Goal: Task Accomplishment & Management: Complete application form

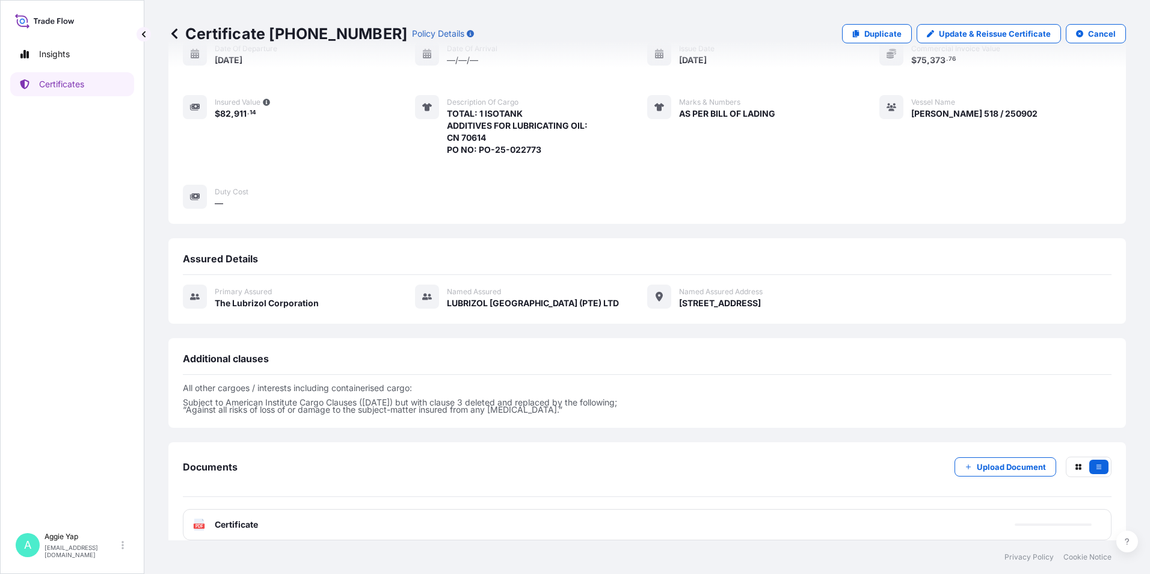
scroll to position [138, 0]
click at [76, 80] on p "Certificates" at bounding box center [61, 84] width 45 height 12
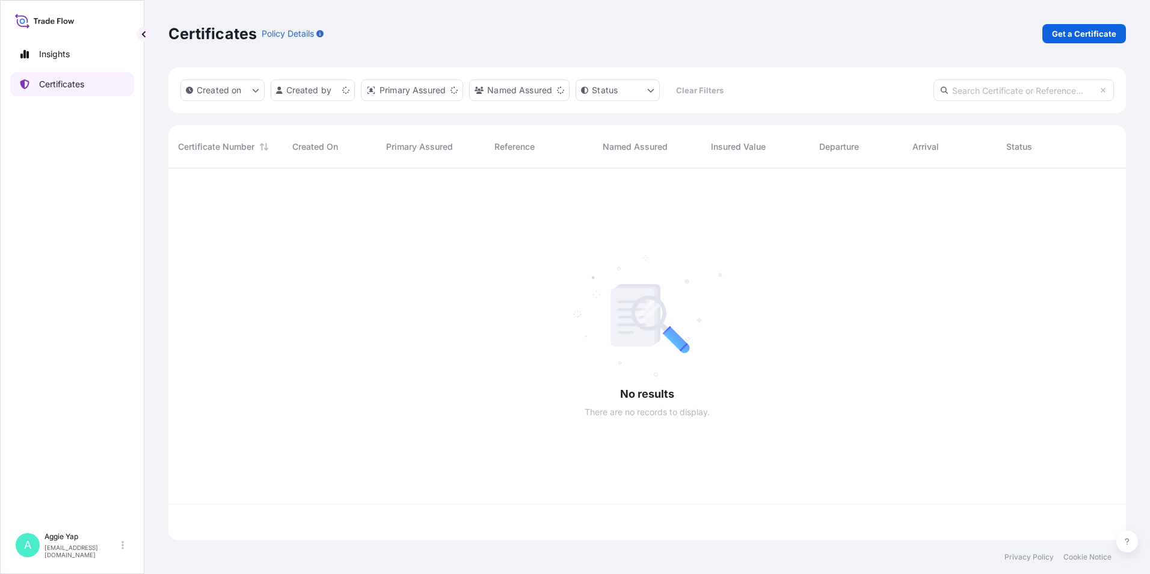
scroll to position [369, 948]
click at [1102, 32] on p "Get a Certificate" at bounding box center [1084, 34] width 64 height 12
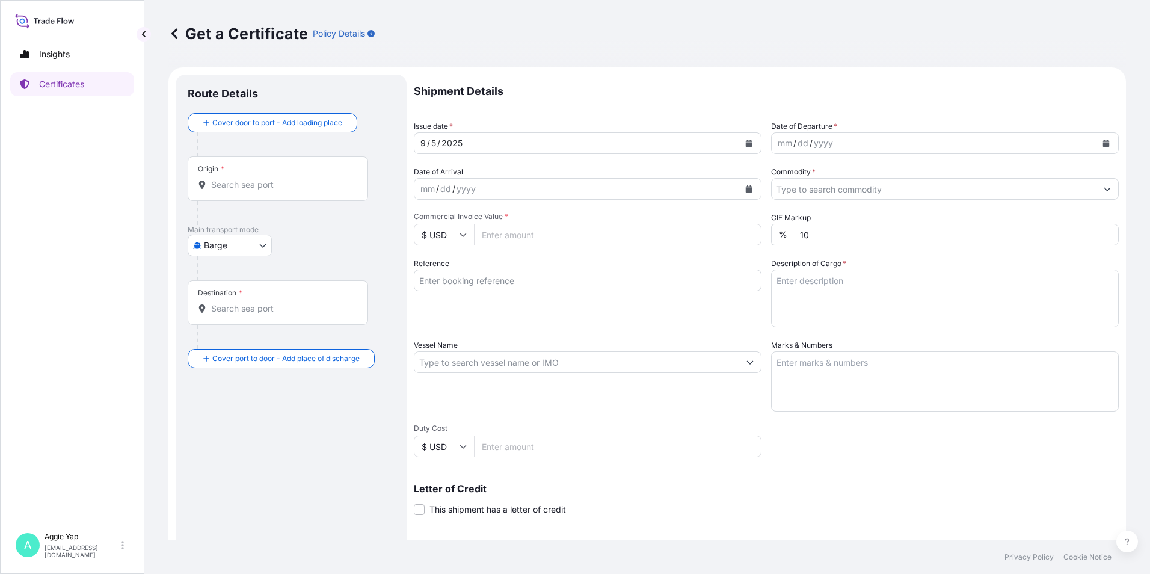
click at [211, 257] on div at bounding box center [295, 268] width 197 height 24
click at [214, 243] on body "Insights Certificates A [PERSON_NAME] [EMAIL_ADDRESS][DOMAIN_NAME] Get a Certif…" at bounding box center [575, 287] width 1150 height 574
click at [251, 337] on span "Ocean Vessel" at bounding box center [237, 342] width 54 height 12
select select "Ocean Vessel"
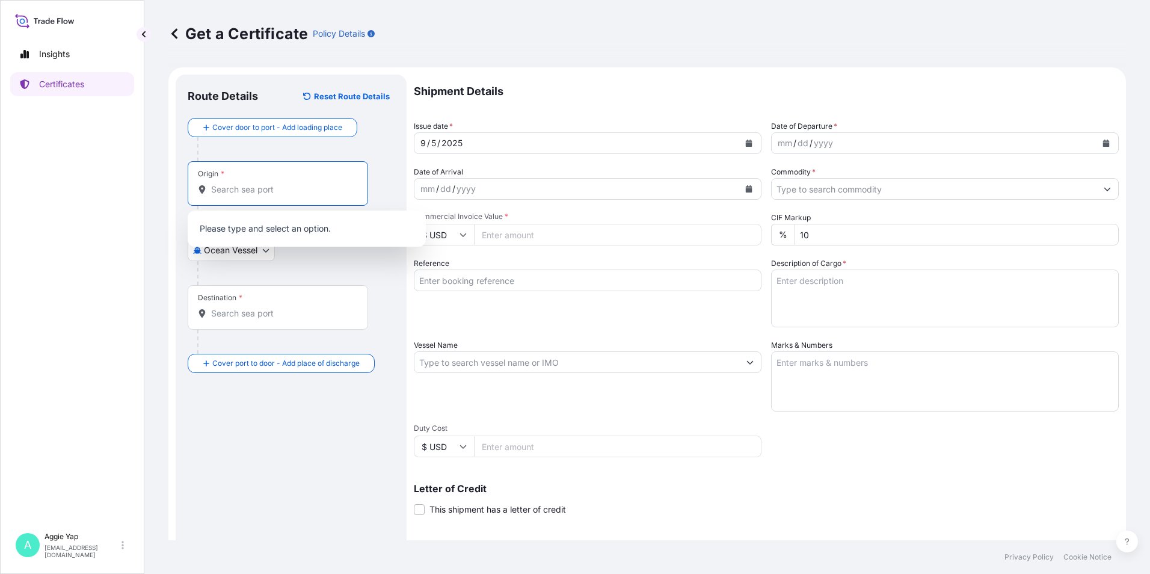
click at [293, 189] on input "Origin *" at bounding box center [282, 189] width 142 height 12
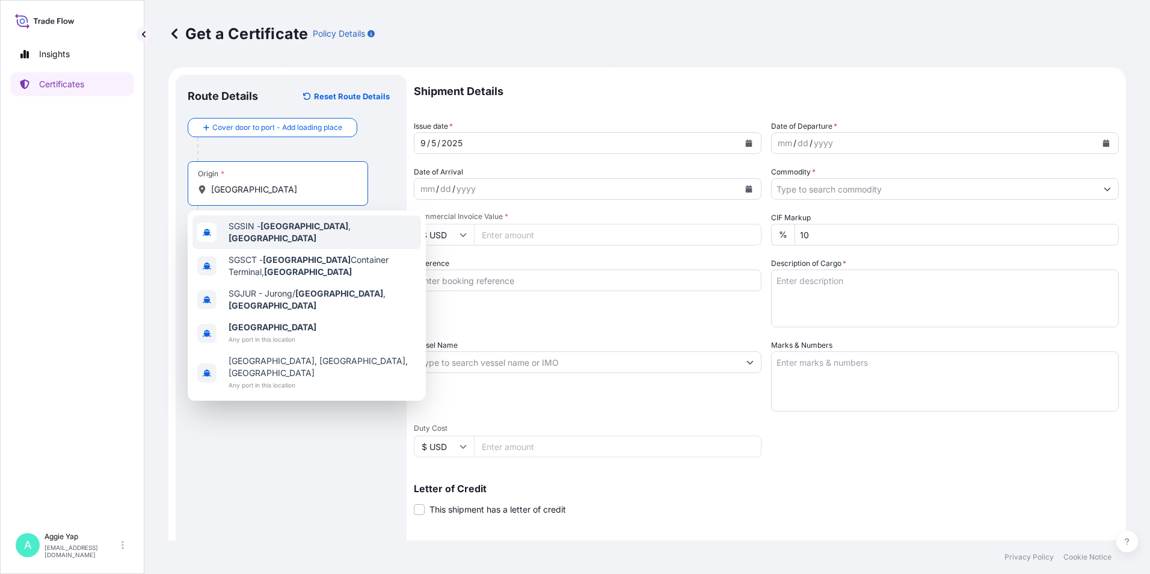
click at [247, 231] on span "SGSIN - [GEOGRAPHIC_DATA] , [GEOGRAPHIC_DATA]" at bounding box center [323, 232] width 188 height 24
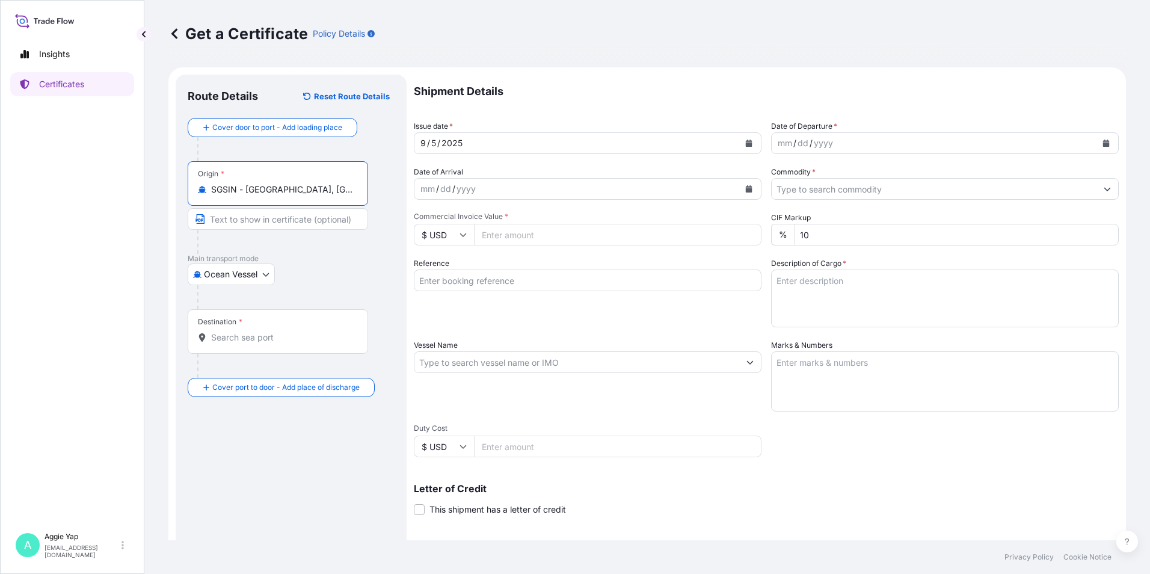
type input "SGSIN - [GEOGRAPHIC_DATA], [GEOGRAPHIC_DATA]"
click at [248, 349] on div "Destination *" at bounding box center [278, 331] width 180 height 45
click at [248, 343] on input "Destination *" at bounding box center [282, 337] width 142 height 12
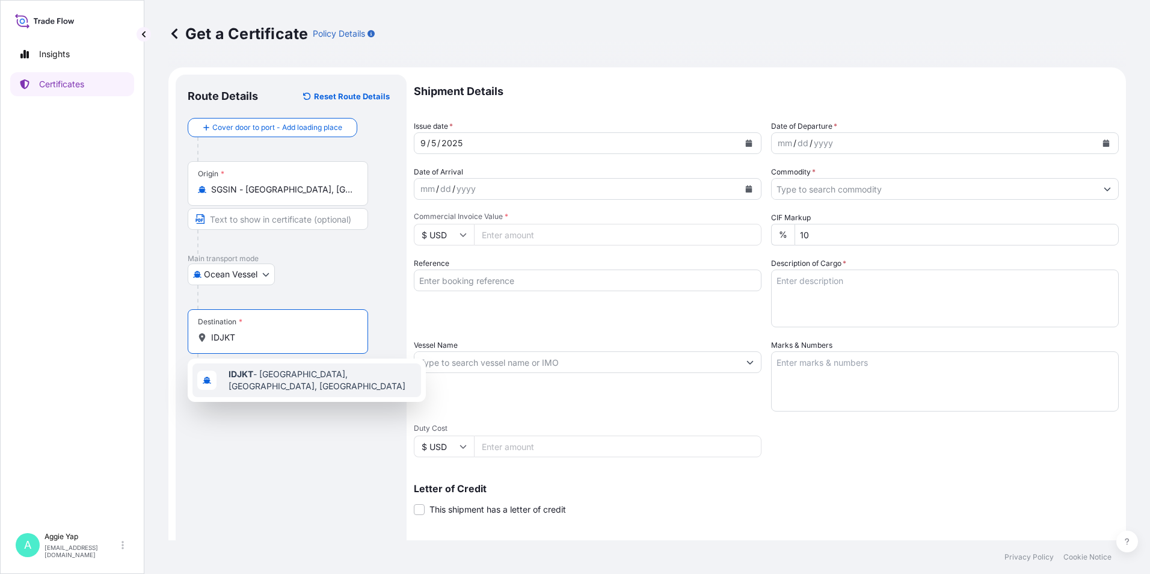
click at [251, 379] on b "IDJKT" at bounding box center [241, 374] width 25 height 10
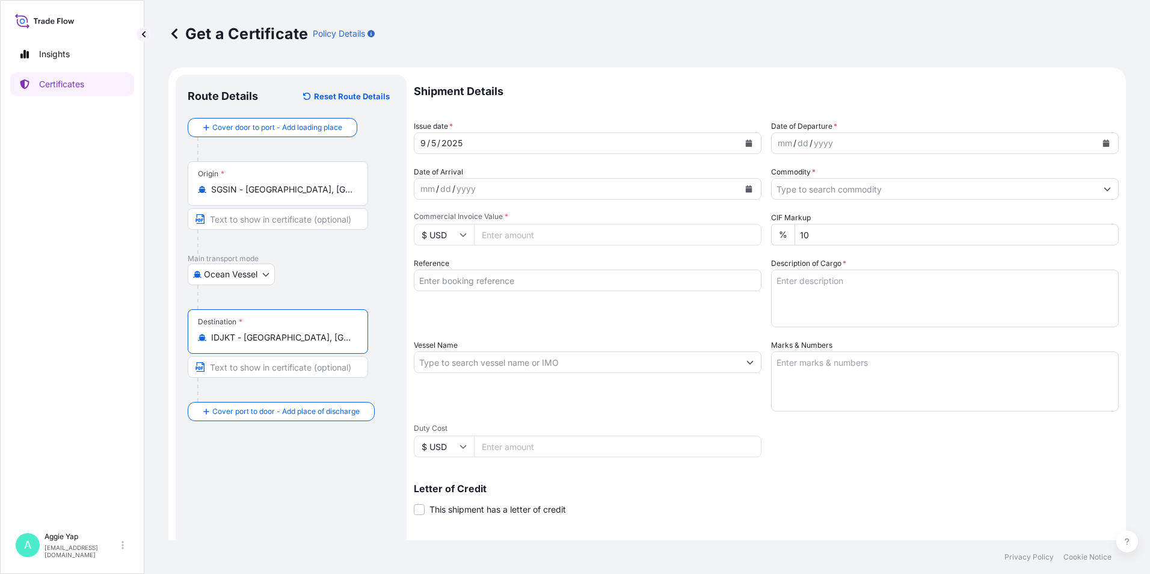
type input "IDJKT - [GEOGRAPHIC_DATA], [GEOGRAPHIC_DATA], [GEOGRAPHIC_DATA]"
click at [746, 145] on icon "Calendar" at bounding box center [749, 143] width 7 height 7
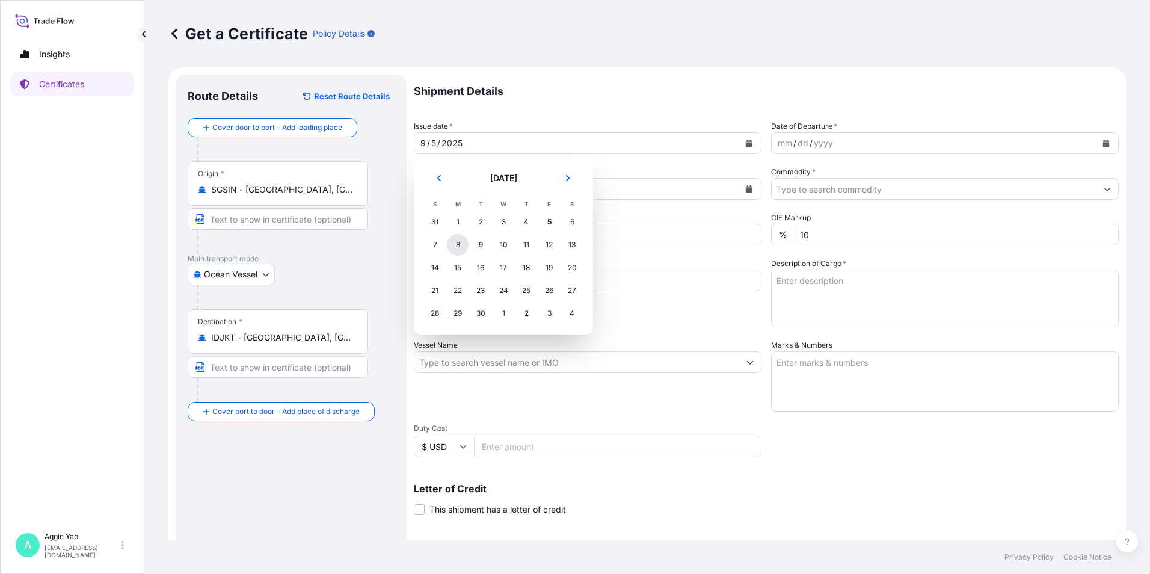
click at [459, 248] on div "8" at bounding box center [458, 245] width 22 height 22
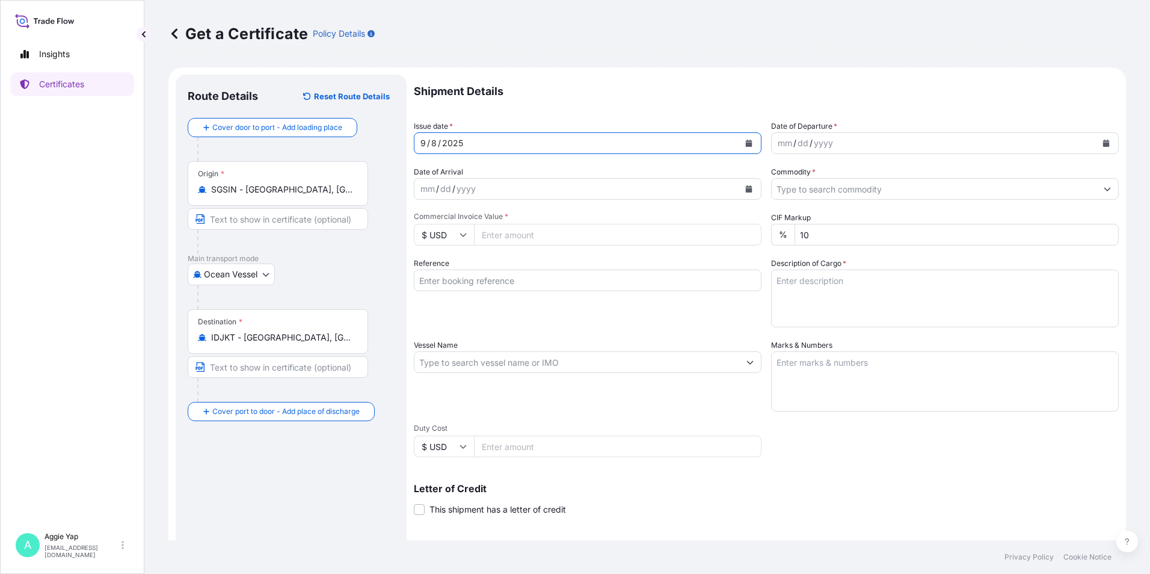
click at [1103, 144] on icon "Calendar" at bounding box center [1106, 143] width 7 height 7
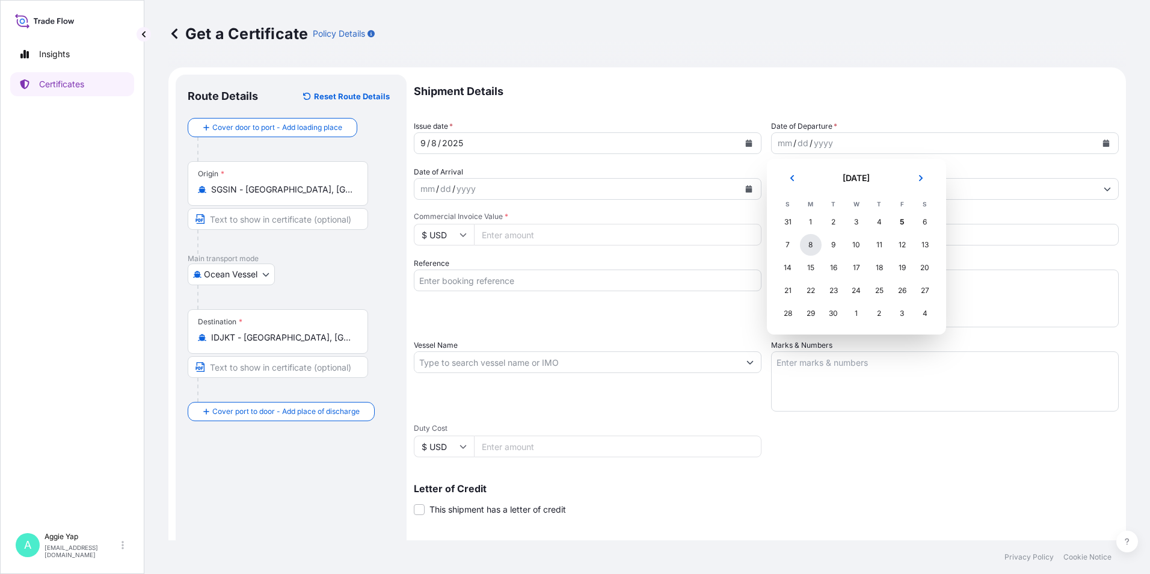
click at [808, 247] on div "8" at bounding box center [811, 245] width 22 height 22
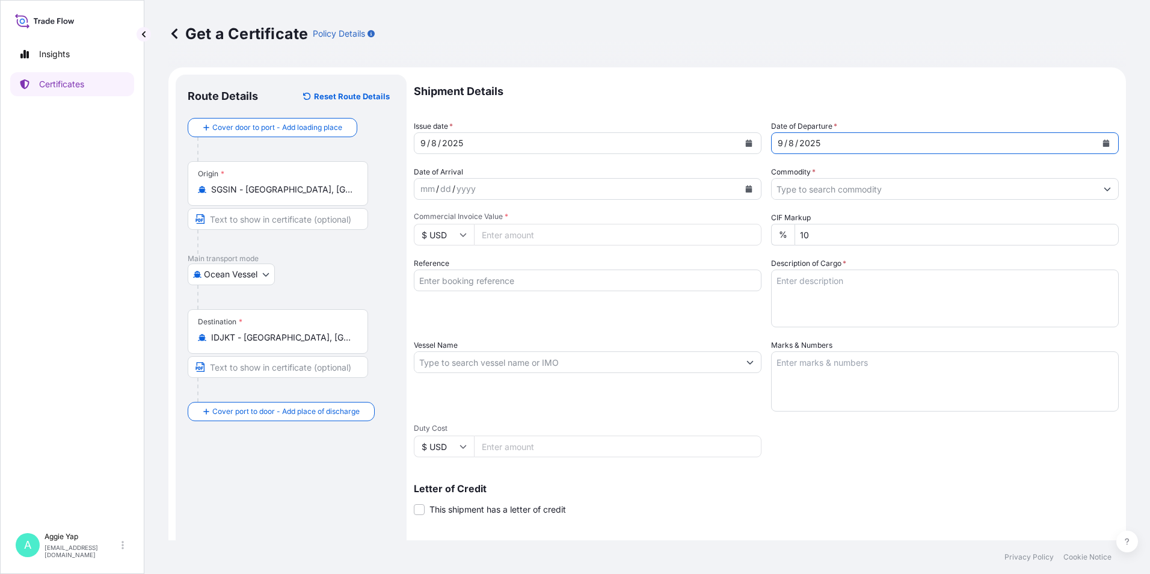
click at [823, 192] on input "Commodity *" at bounding box center [934, 189] width 325 height 22
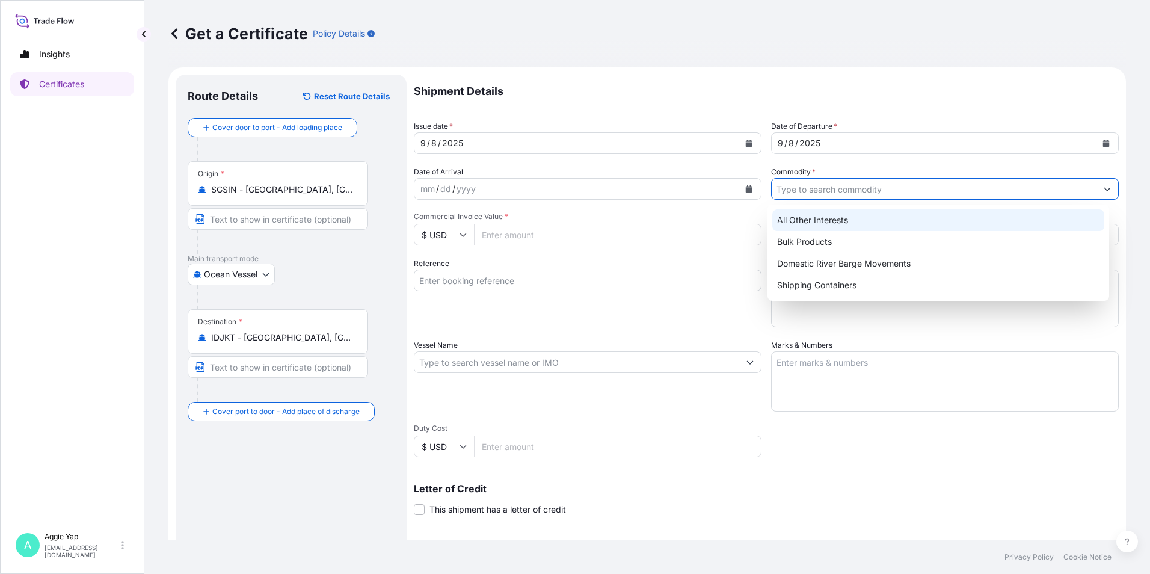
click at [828, 216] on div "All Other Interests" at bounding box center [938, 220] width 333 height 22
type input "All Other Interests"
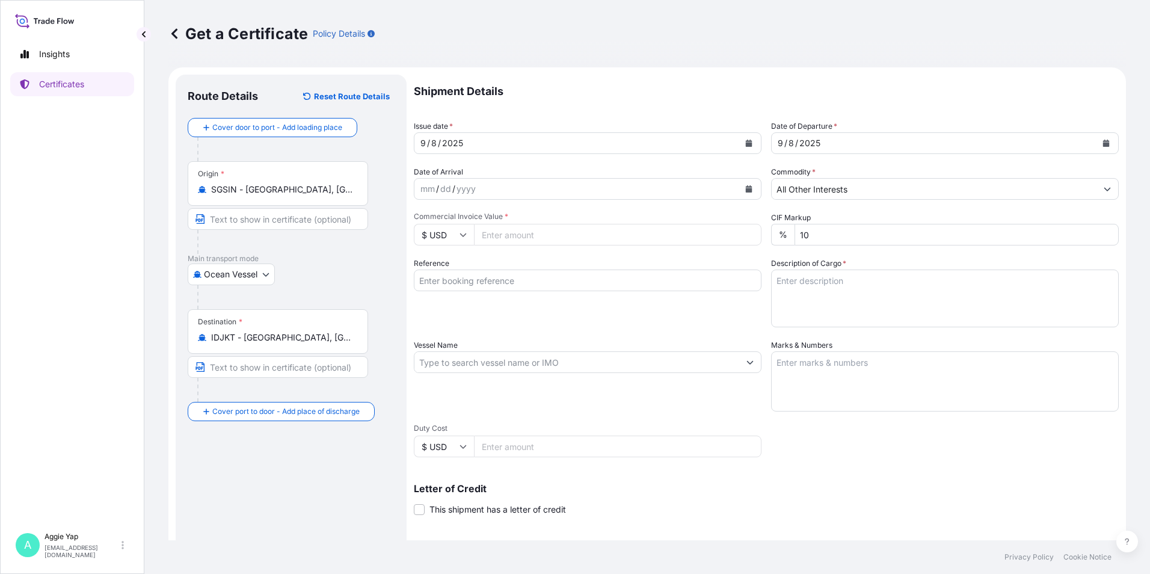
click at [665, 231] on input "Commercial Invoice Value *" at bounding box center [617, 235] width 287 height 22
type input "40087.08"
type input "PT FEDERAL KARYATAMA"
click at [632, 331] on div "Shipment Details Issue date * [DATE] Date of Departure * [DATE] Date of Arrival…" at bounding box center [766, 361] width 705 height 573
click at [594, 370] on input "Vessel Name" at bounding box center [576, 362] width 325 height 22
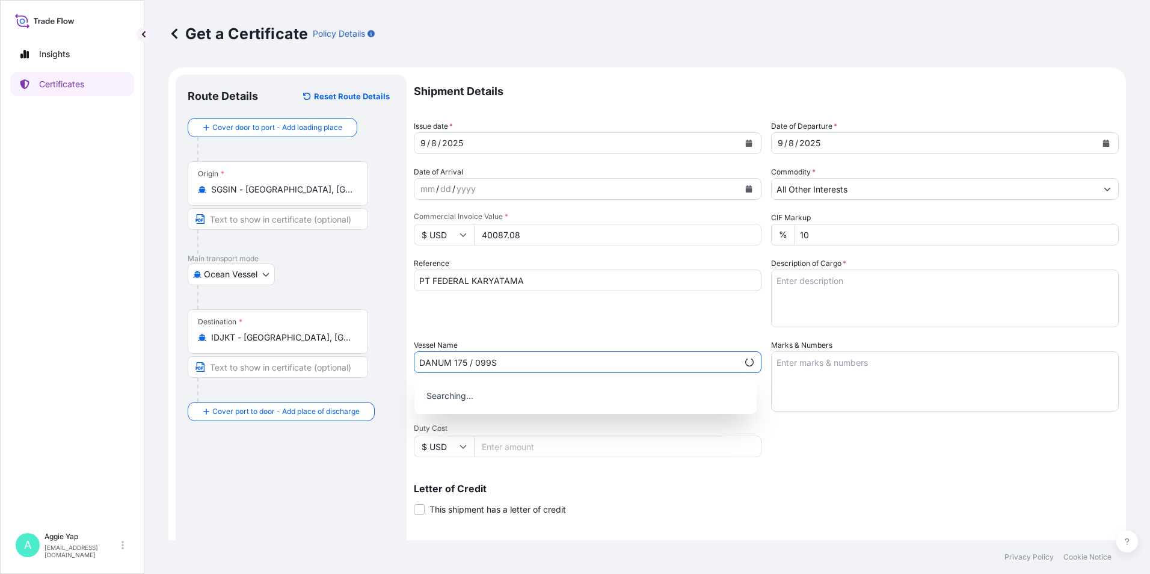
type input "DANUM 175 / 099S"
type textarea "AS PER BILL OF LADING"
click at [850, 283] on textarea "Description of Cargo *" at bounding box center [945, 298] width 348 height 58
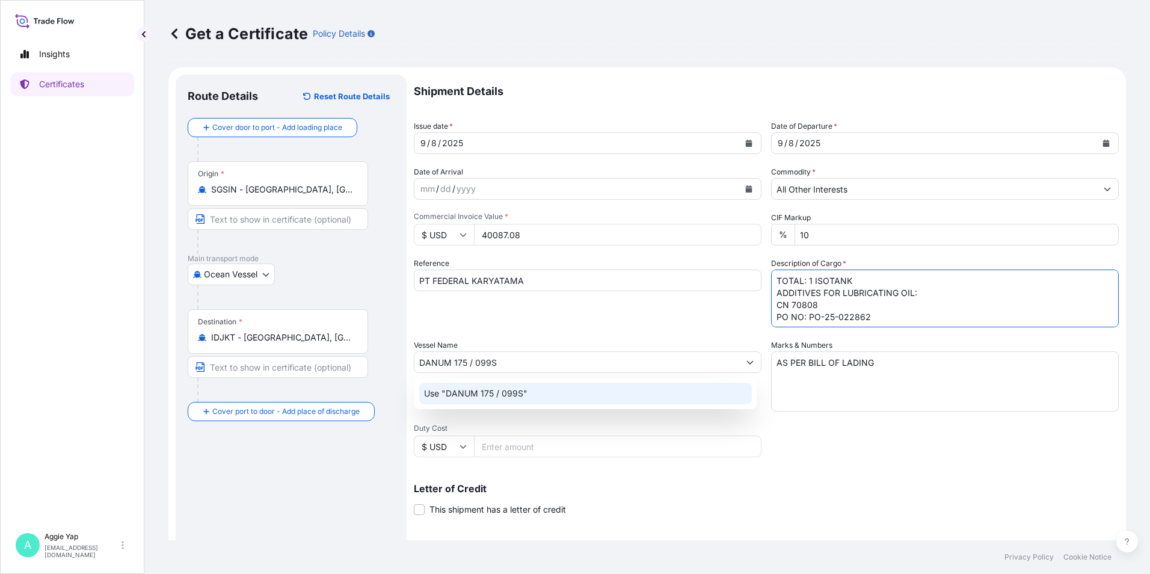
click at [542, 395] on div "Use "DANUM 175 / 099S"" at bounding box center [585, 394] width 333 height 22
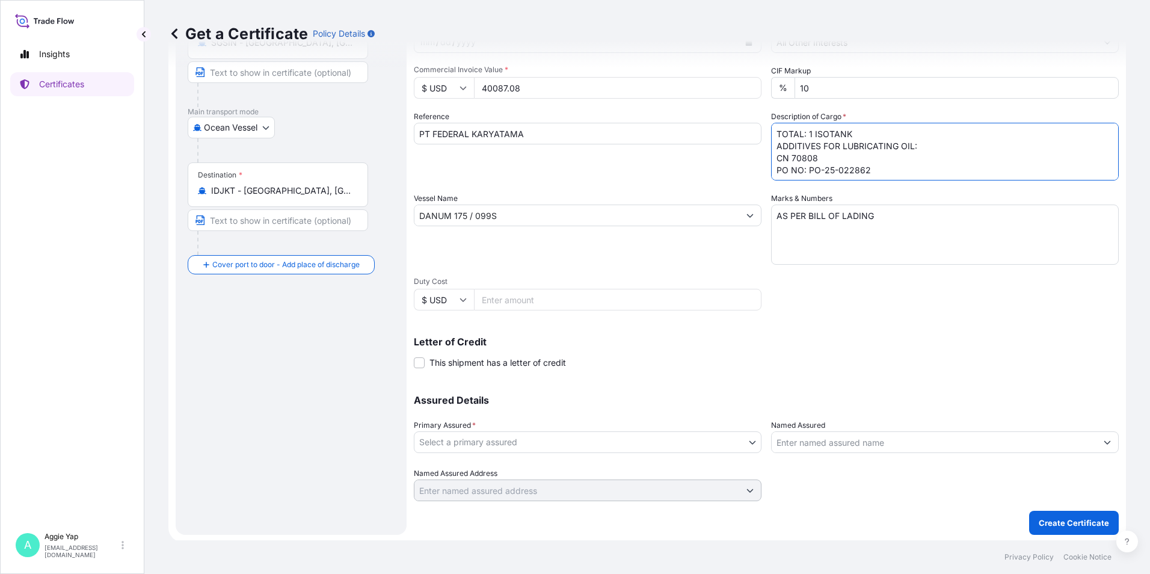
scroll to position [149, 0]
type textarea "TOTAL: 1 ISOTANK ADDITIVES FOR LUBRICATING OIL: CN 70808 PO NO: PO-25-022862"
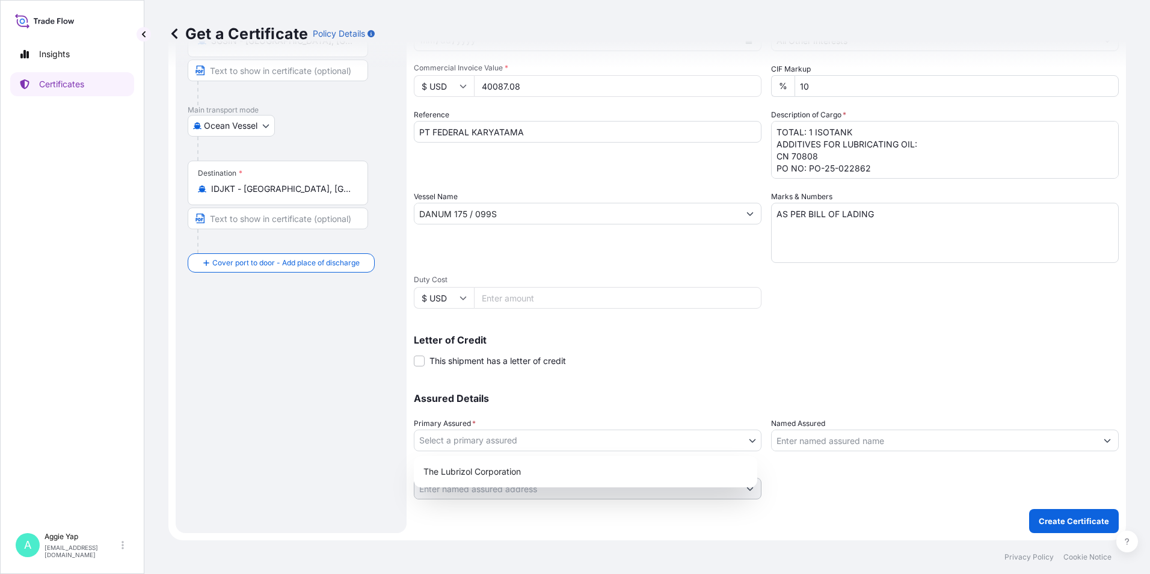
click at [529, 444] on body "Insights Certificates A [PERSON_NAME] [EMAIL_ADDRESS][DOMAIN_NAME] Get a Certif…" at bounding box center [575, 287] width 1150 height 574
click at [536, 476] on div "The Lubrizol Corporation" at bounding box center [586, 472] width 334 height 22
select select "31566"
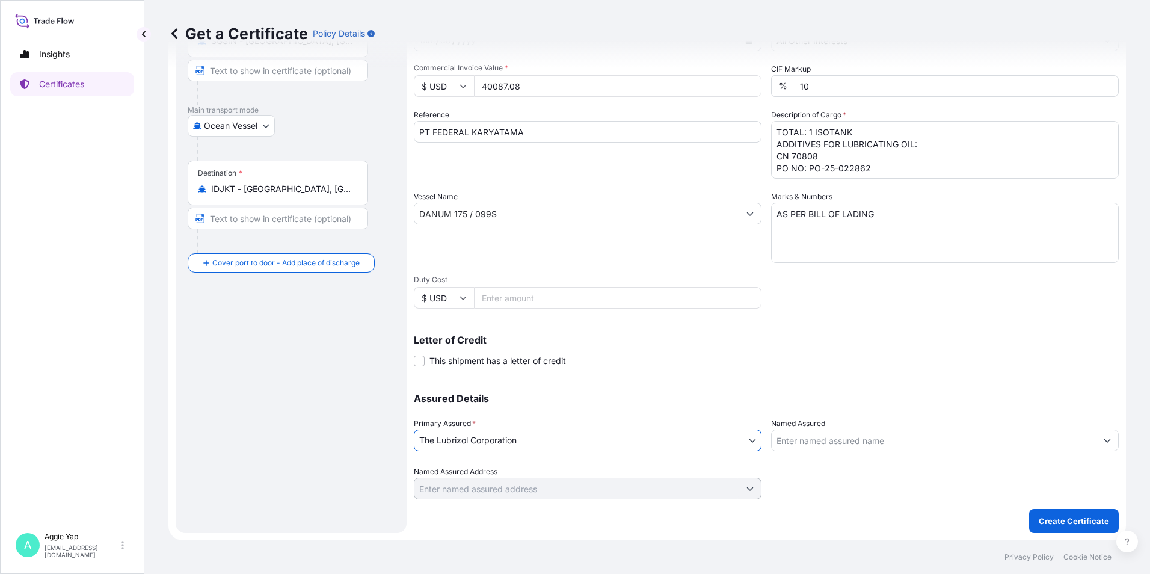
click at [796, 446] on input "Named Assured" at bounding box center [934, 440] width 325 height 22
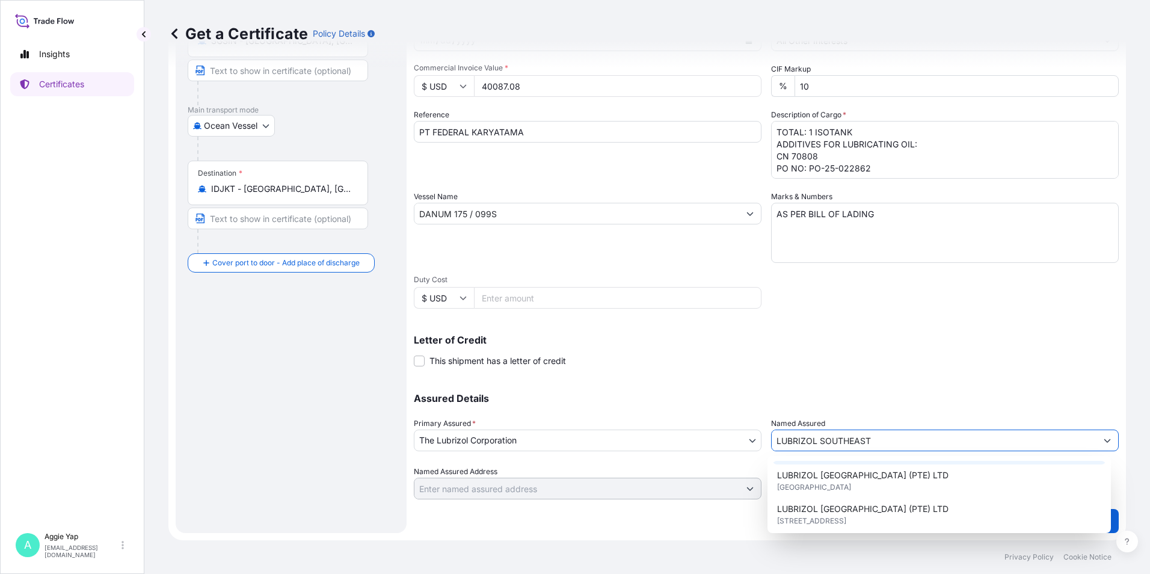
scroll to position [120, 0]
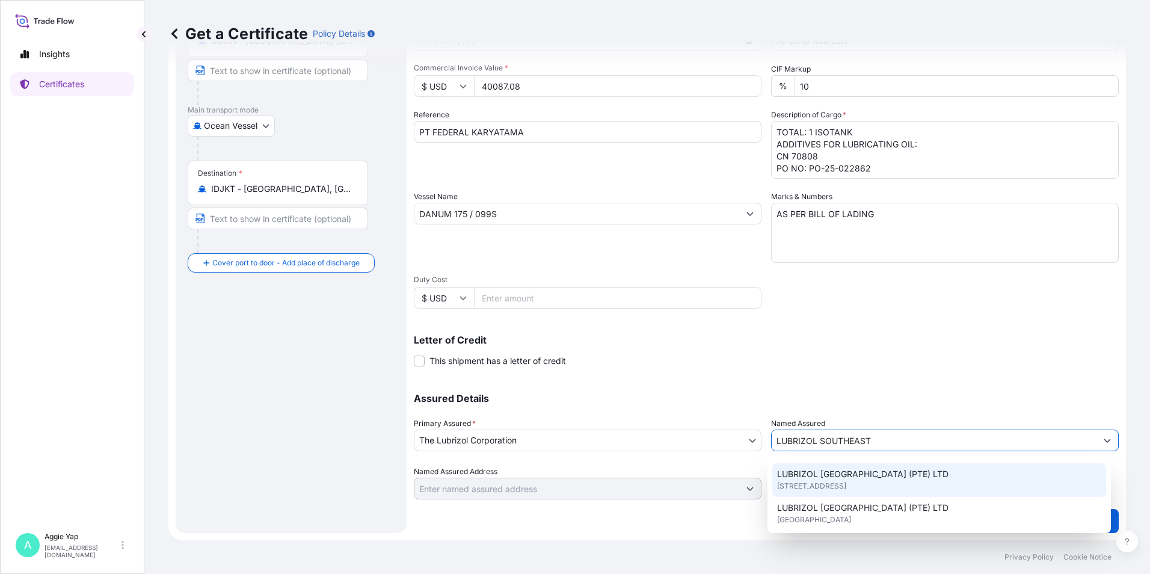
click at [846, 488] on span "[STREET_ADDRESS]" at bounding box center [811, 486] width 69 height 12
type input "LUBRIZOL [GEOGRAPHIC_DATA] (PTE) LTD"
type input "44 TANJONG PENJURU"
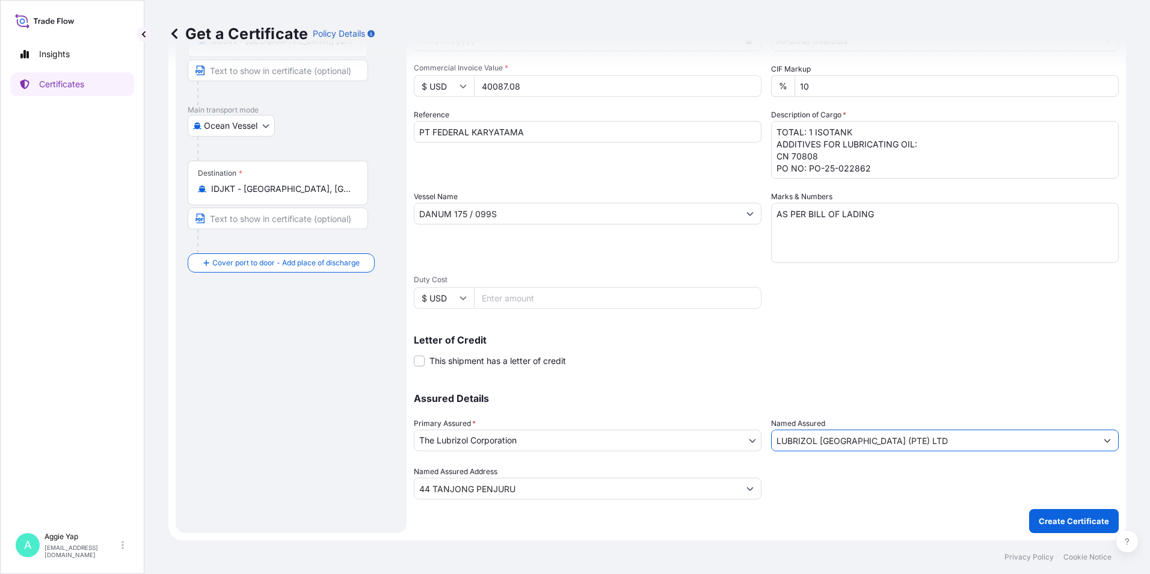
type input "LUBRIZOL [GEOGRAPHIC_DATA] (PTE) LTD"
click at [825, 361] on div "Letter of Credit This shipment has a letter of credit Letter of credit * Letter…" at bounding box center [766, 351] width 705 height 32
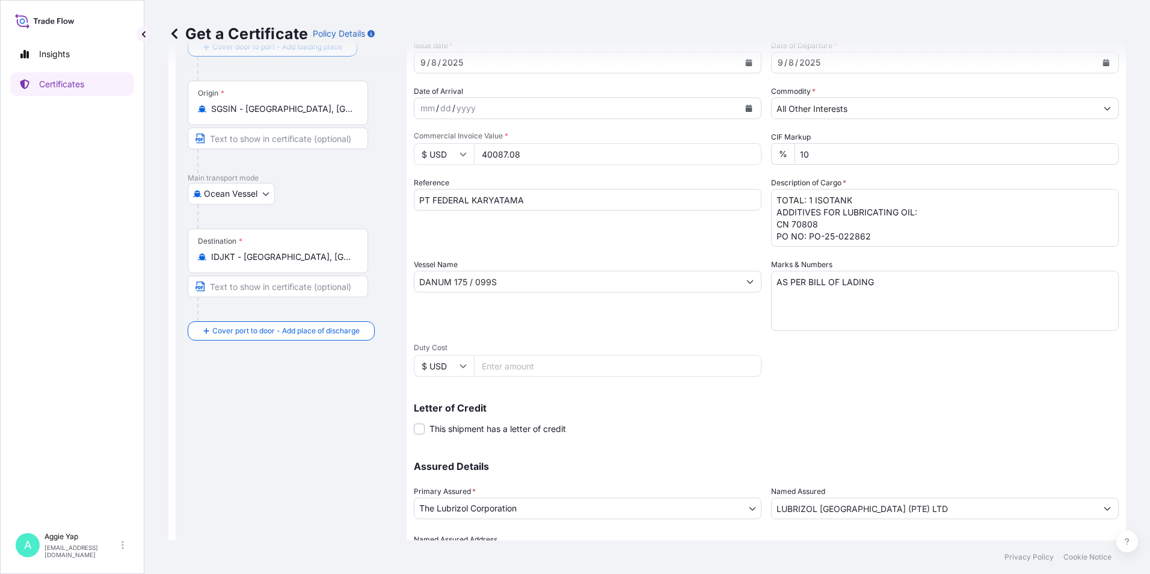
scroll to position [149, 0]
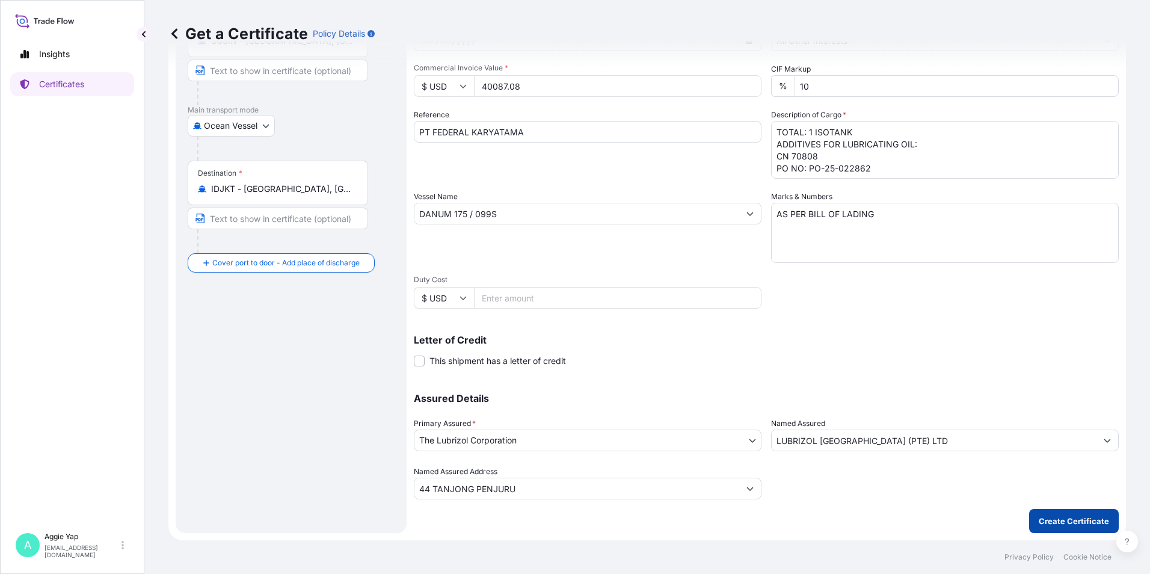
click at [1062, 518] on p "Create Certificate" at bounding box center [1074, 521] width 70 height 12
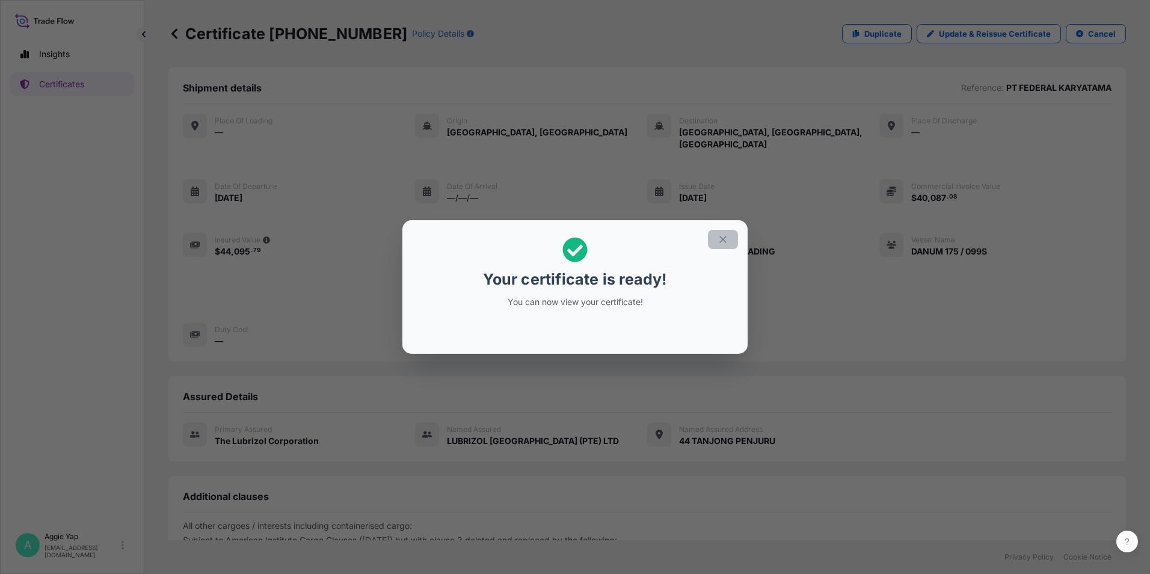
click at [719, 237] on icon "button" at bounding box center [723, 239] width 11 height 11
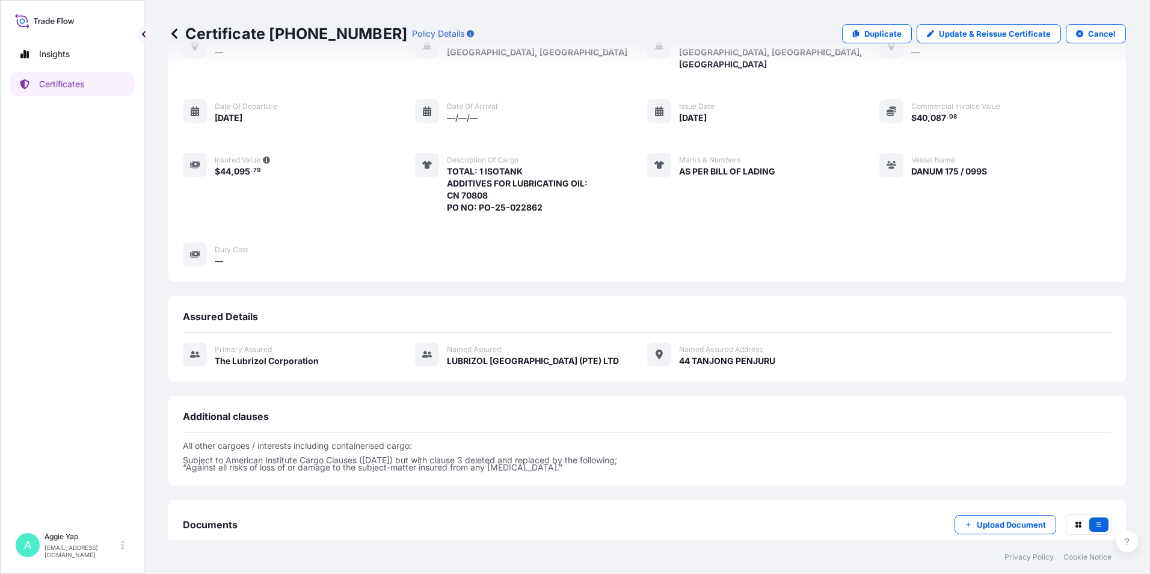
scroll to position [140, 0]
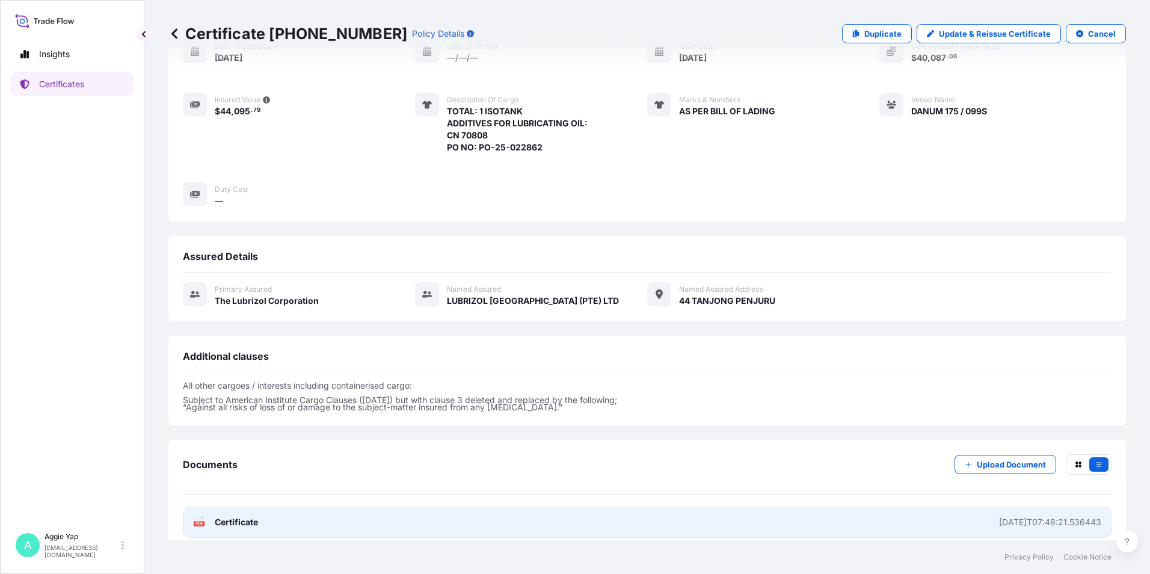
click at [767, 508] on link "PDF Certificate [DATE]T07:48:21.536443" at bounding box center [647, 521] width 929 height 31
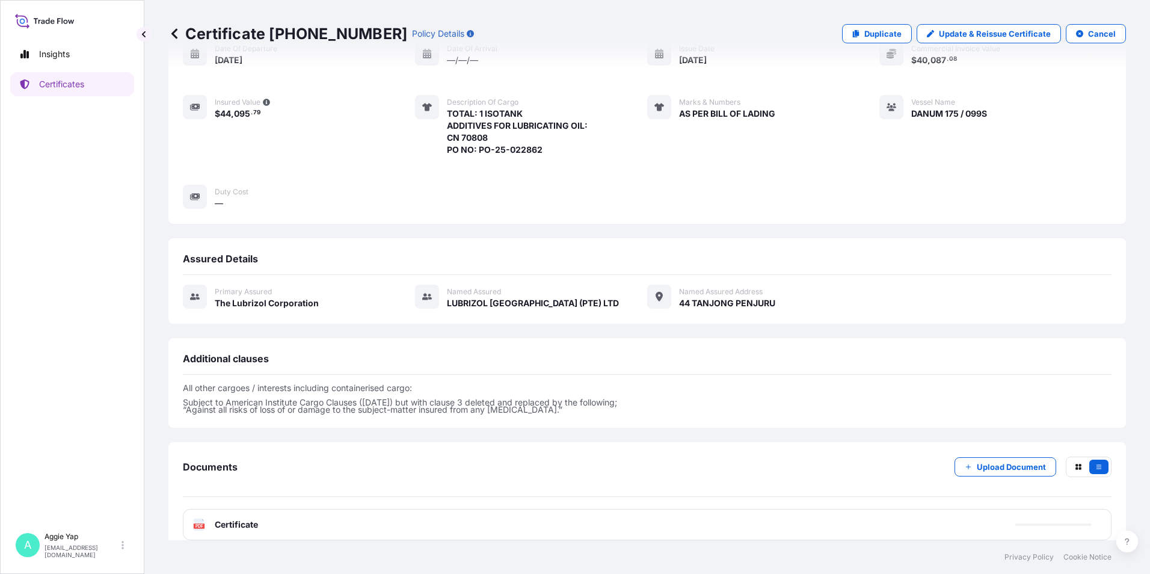
scroll to position [138, 0]
